Goal: Check status: Check status

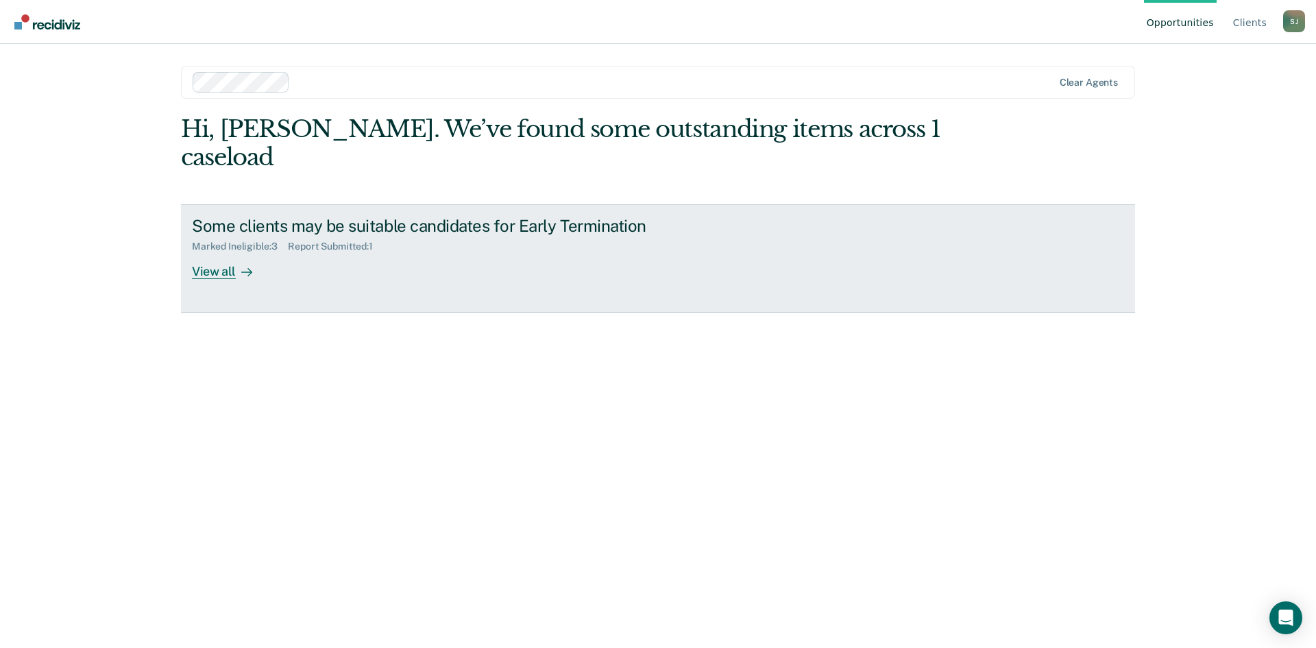
click at [257, 252] on div "View all" at bounding box center [230, 265] width 77 height 27
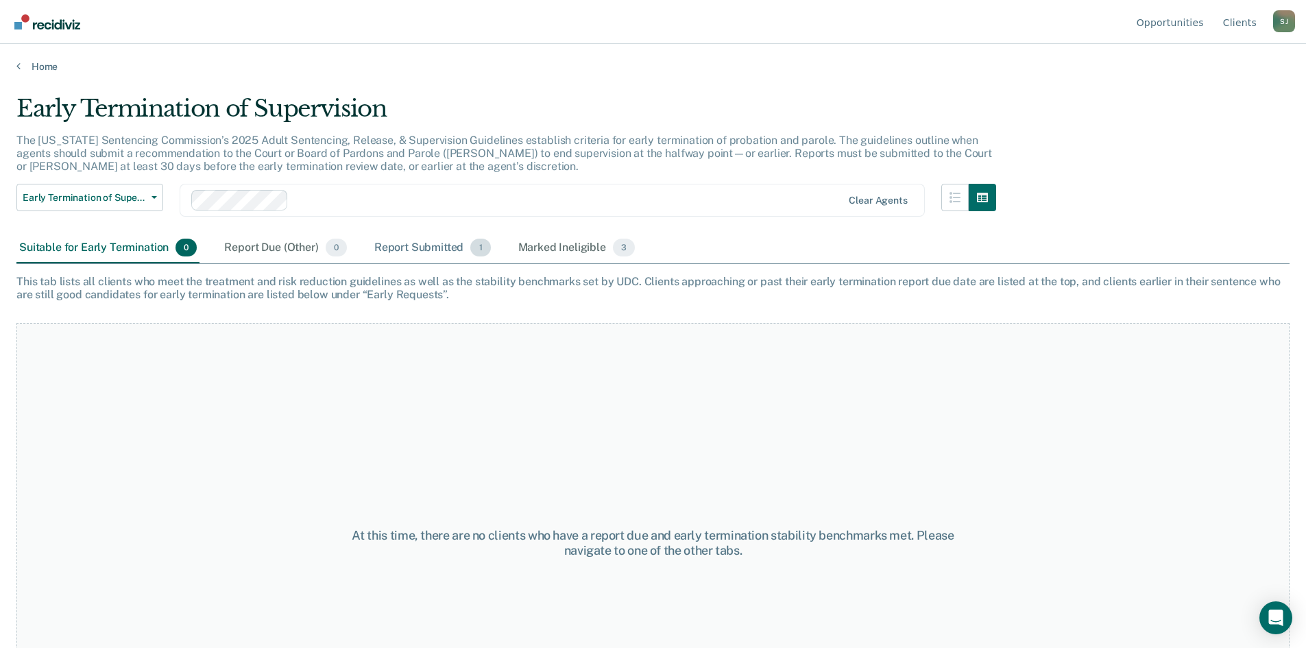
click at [422, 248] on div "Report Submitted 1" at bounding box center [433, 248] width 122 height 30
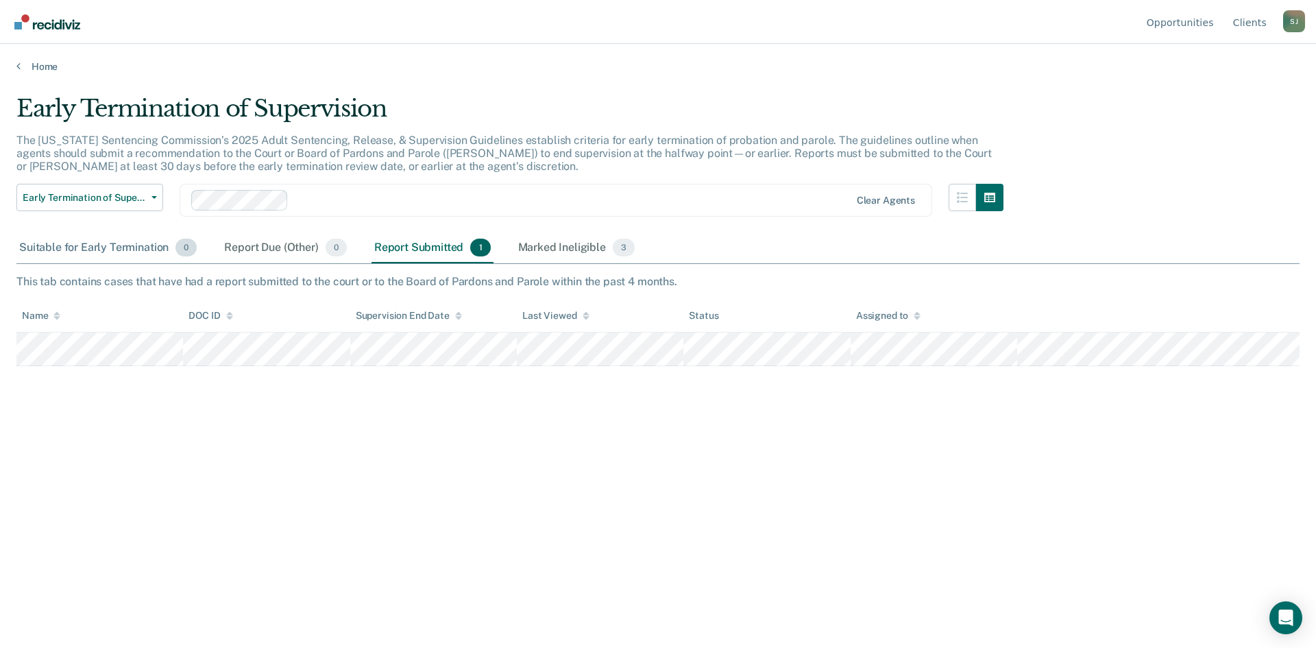
click at [49, 240] on div "Suitable for Early Termination 0" at bounding box center [107, 248] width 183 height 30
